Goal: Information Seeking & Learning: Learn about a topic

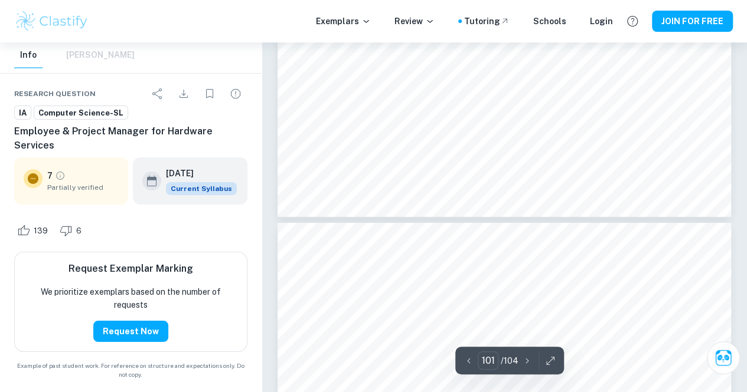
scroll to position [64924, 0]
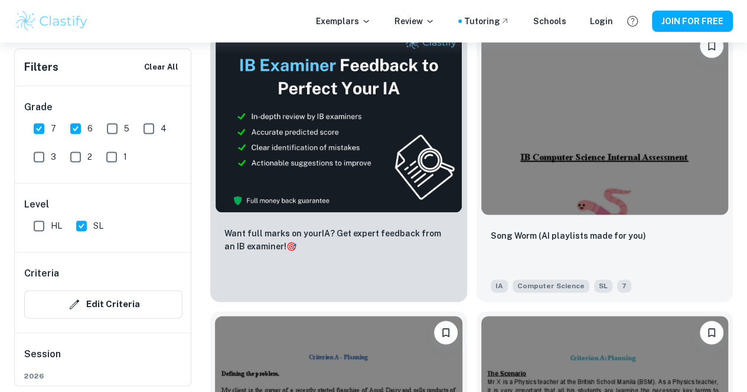
scroll to position [767, 0]
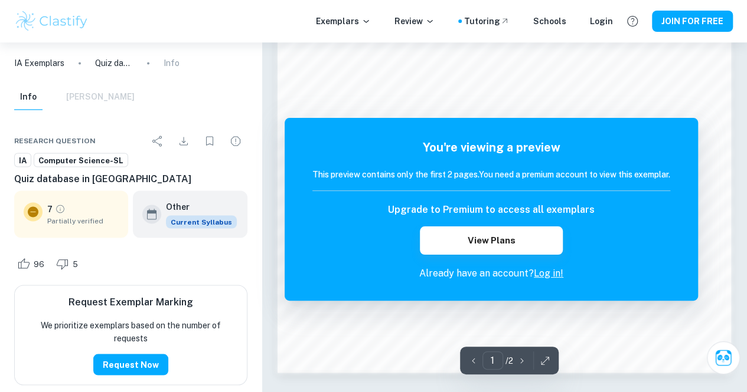
scroll to position [1031, 0]
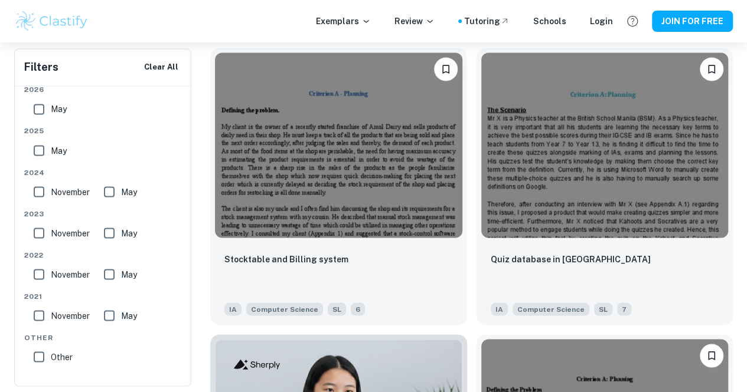
scroll to position [1003, 0]
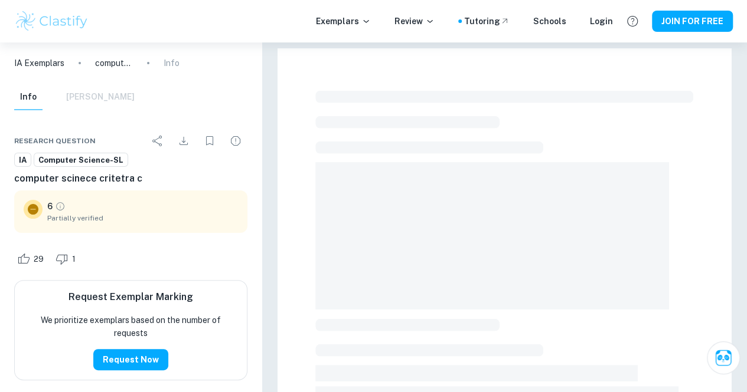
scroll to position [59, 0]
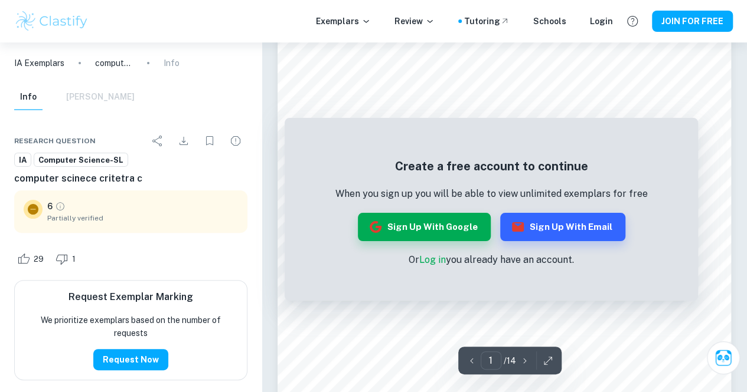
click at [430, 265] on link "Log in" at bounding box center [432, 259] width 27 height 11
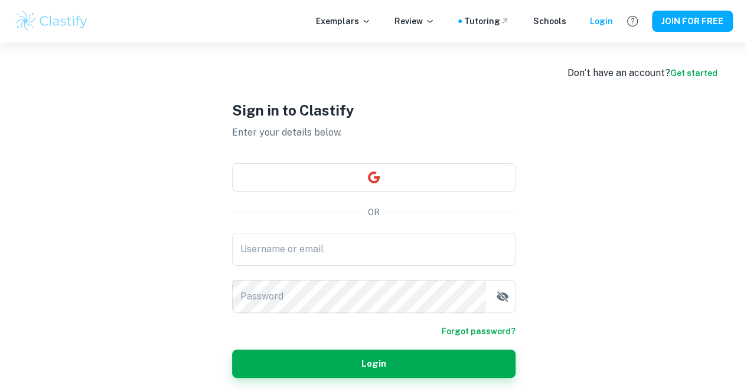
type input "[EMAIL_ADDRESS][DOMAIN_NAME]"
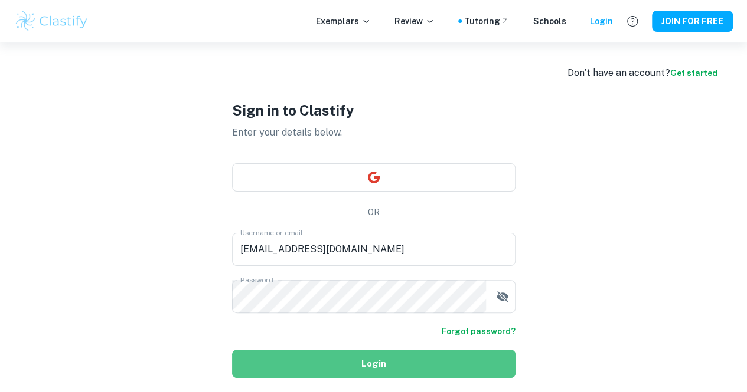
click at [345, 363] on button "Login" at bounding box center [373, 364] width 283 height 28
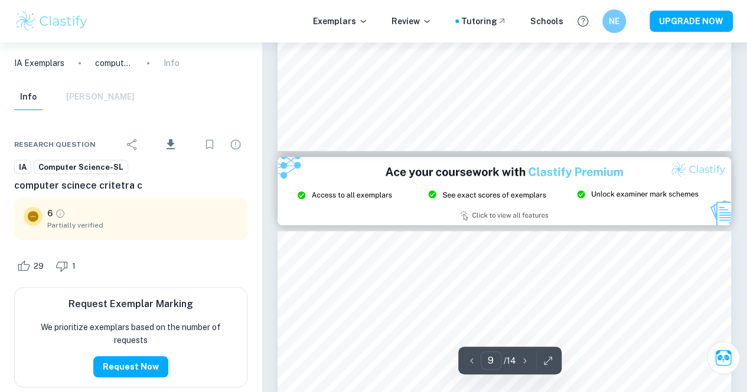
scroll to position [5194, 0]
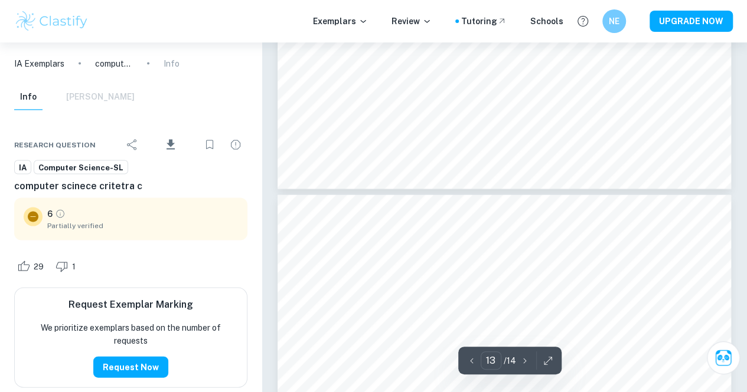
type input "14"
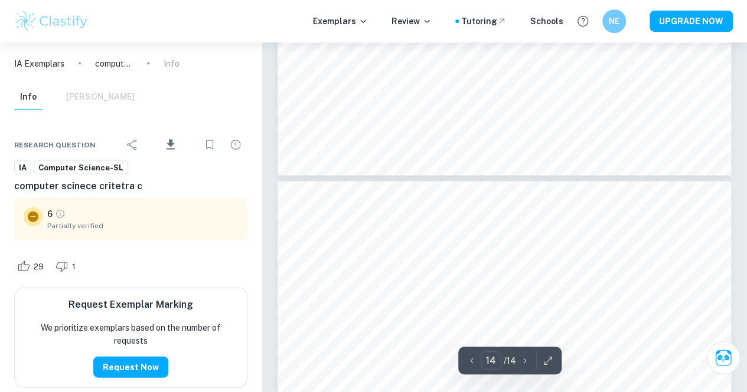
scroll to position [8027, 0]
